Goal: Transaction & Acquisition: Purchase product/service

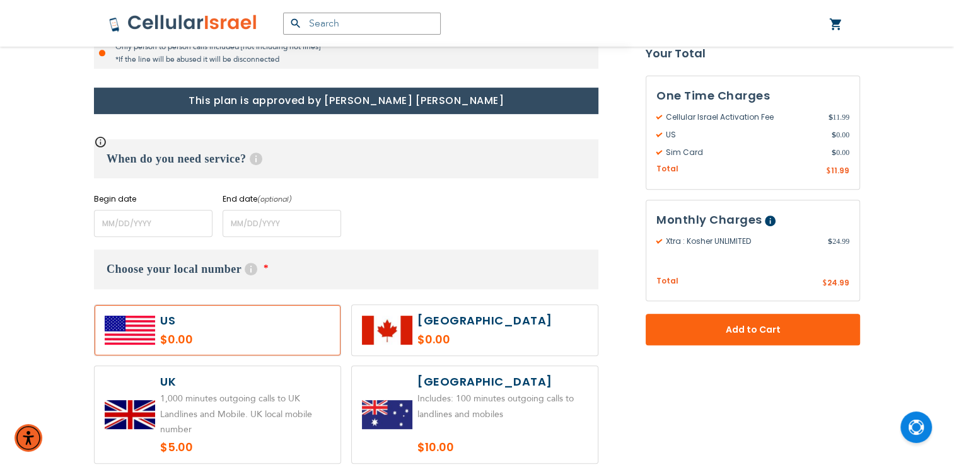
scroll to position [469, 0]
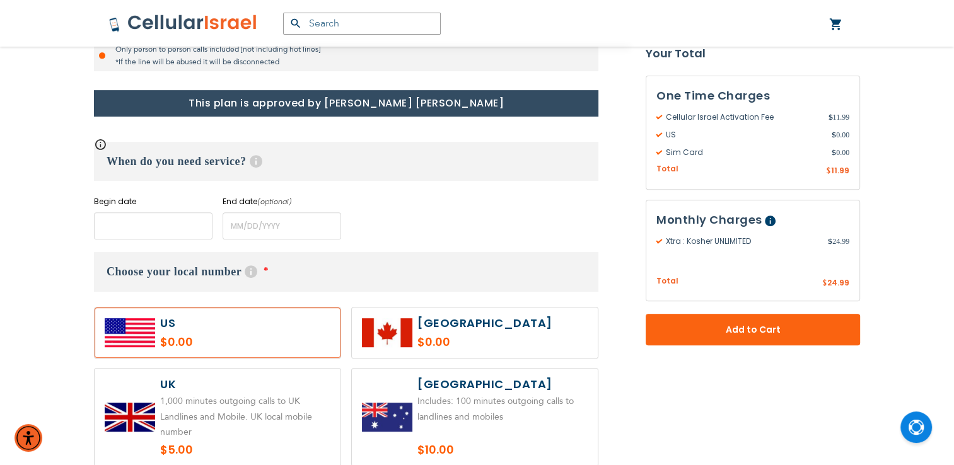
click at [159, 233] on input "name" at bounding box center [153, 225] width 118 height 27
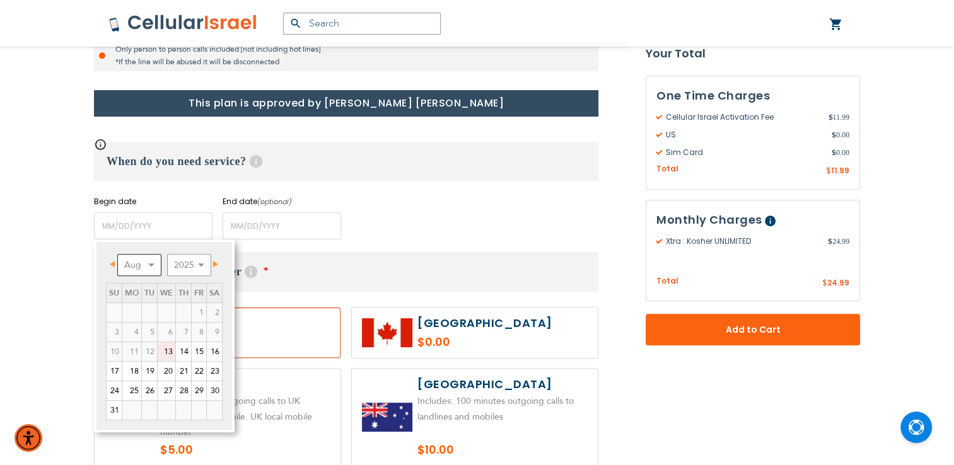
click at [149, 263] on select "Aug Sep Oct Nov Dec" at bounding box center [139, 265] width 44 height 22
click at [134, 314] on link "1" at bounding box center [131, 312] width 19 height 19
type input "[DATE]"
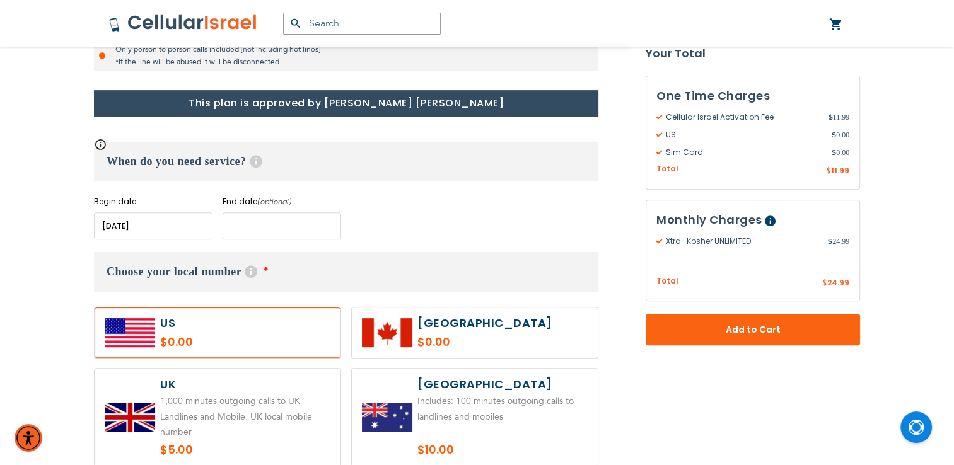
click at [263, 228] on input "name" at bounding box center [281, 225] width 118 height 27
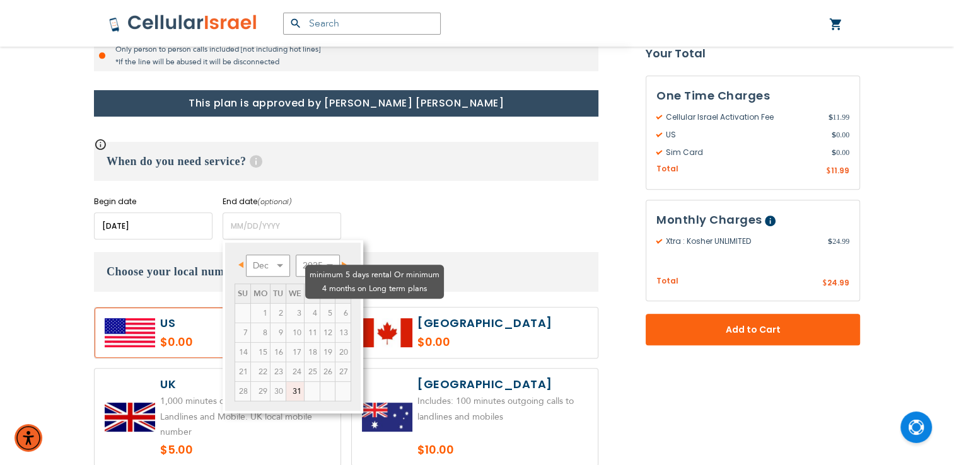
click at [335, 303] on td "6" at bounding box center [343, 313] width 16 height 20
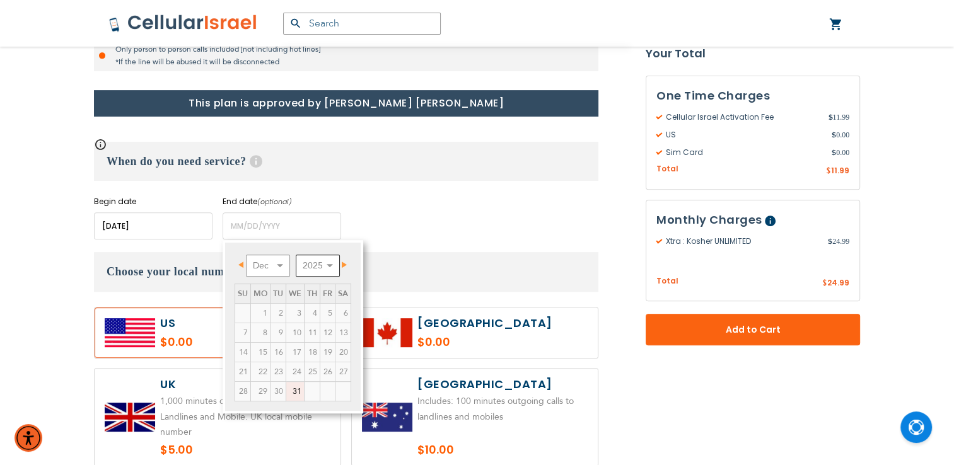
click at [311, 259] on select "2025 2026 2027 2028 2029 2030 2031 2032 2033 2034 2035" at bounding box center [318, 266] width 44 height 22
click at [282, 263] on select "Jan Feb Mar Apr May Jun [DATE] Aug Sep Oct Nov Dec" at bounding box center [268, 266] width 44 height 22
click at [260, 355] on link "15" at bounding box center [260, 352] width 19 height 19
type input "[DATE]"
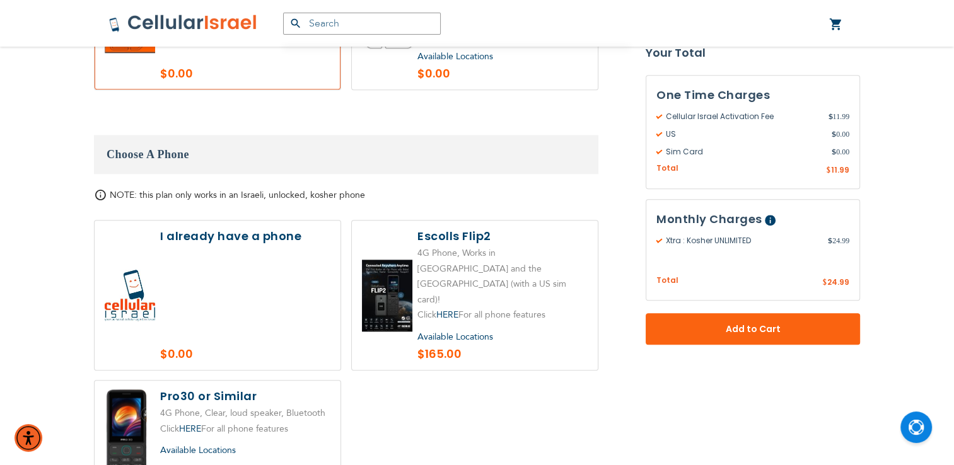
scroll to position [1369, 0]
click at [276, 316] on label at bounding box center [218, 294] width 246 height 149
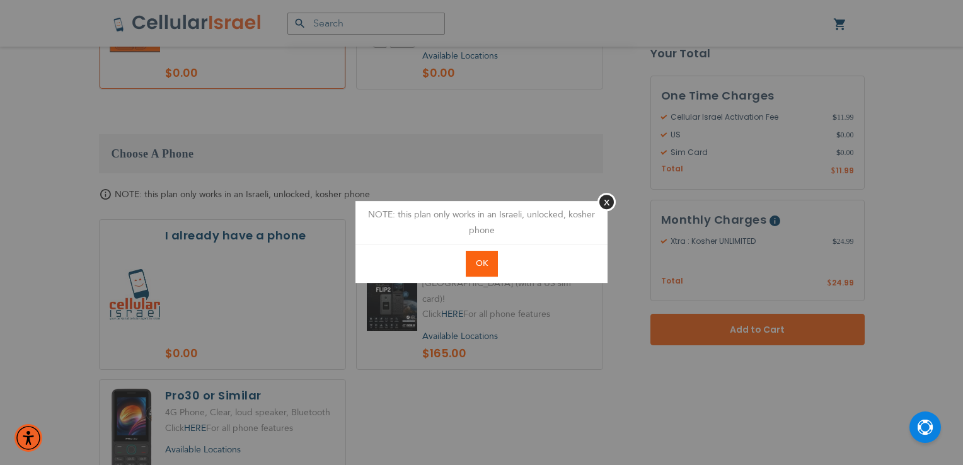
click at [476, 266] on span "OK" at bounding box center [482, 263] width 12 height 11
radio input "true"
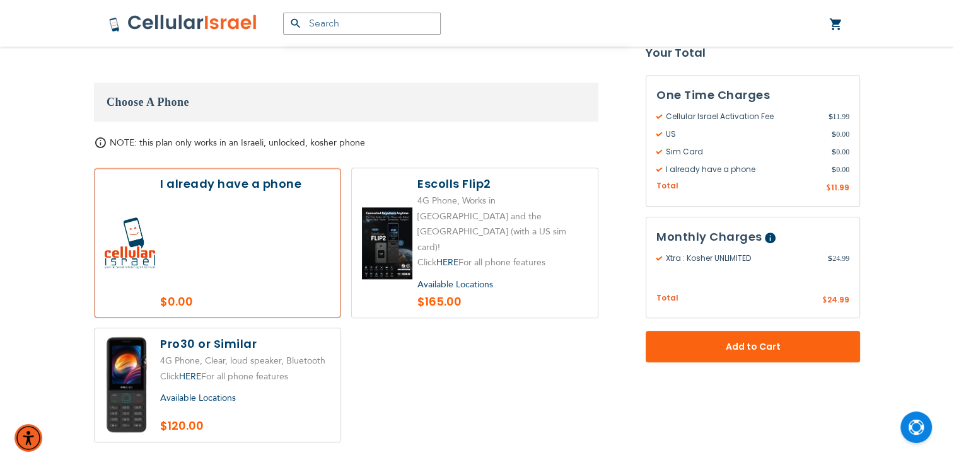
scroll to position [1412, 0]
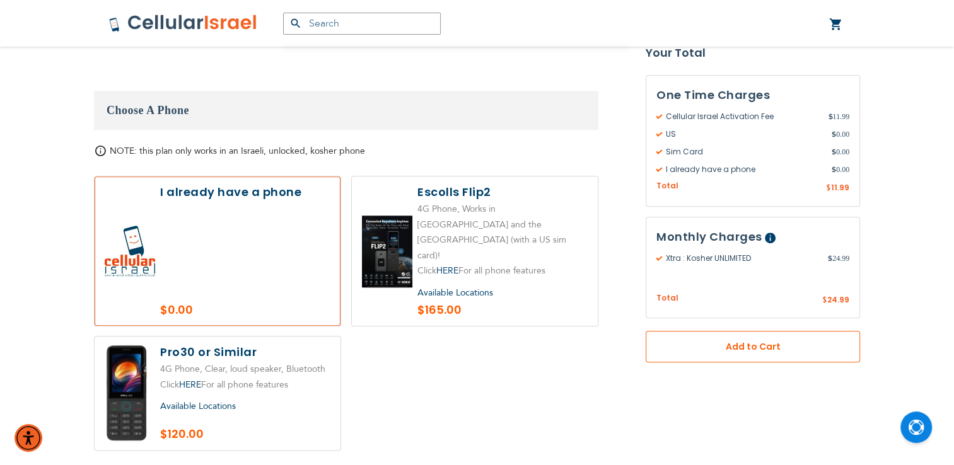
click at [700, 338] on button "Add to Cart" at bounding box center [752, 348] width 214 height 32
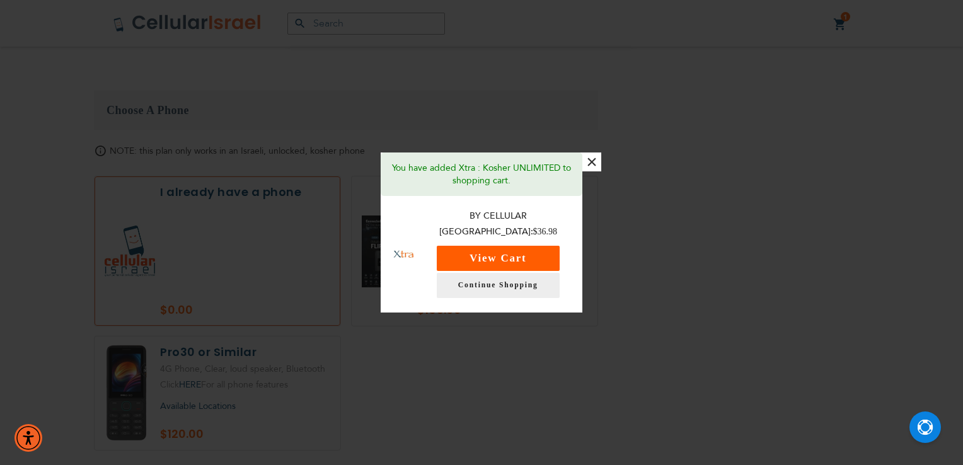
click at [504, 253] on button "View Cart" at bounding box center [498, 258] width 123 height 25
